Goal: Task Accomplishment & Management: Manage account settings

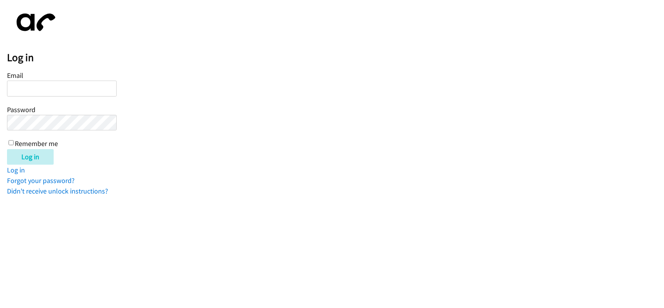
click at [22, 95] on input "Email" at bounding box center [62, 89] width 110 height 16
click at [25, 87] on input "Email" at bounding box center [62, 89] width 110 height 16
click at [25, 84] on input "Email" at bounding box center [62, 89] width 110 height 16
type input "[EMAIL_ADDRESS][DOMAIN_NAME]"
click at [7, 149] on input "Log in" at bounding box center [30, 157] width 47 height 16
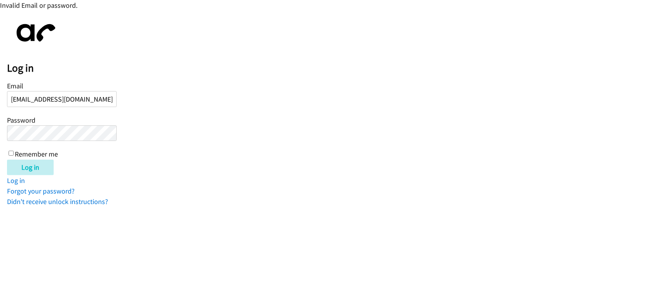
click at [7, 159] on input "Log in" at bounding box center [30, 167] width 47 height 16
